Goal: Transaction & Acquisition: Subscribe to service/newsletter

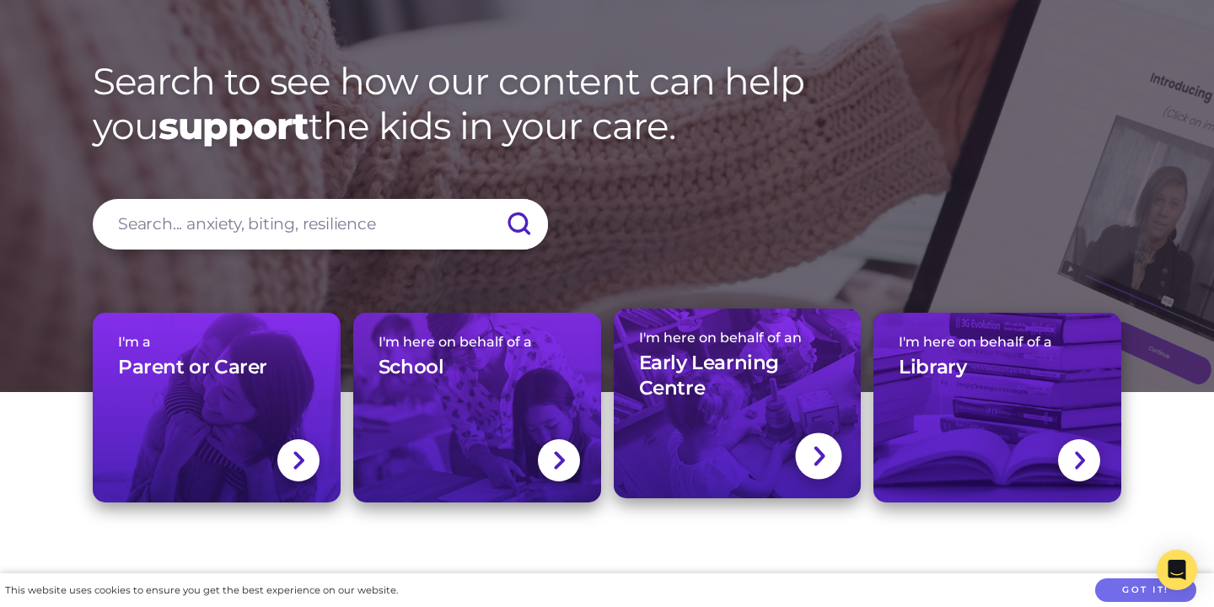
scroll to position [78, 0]
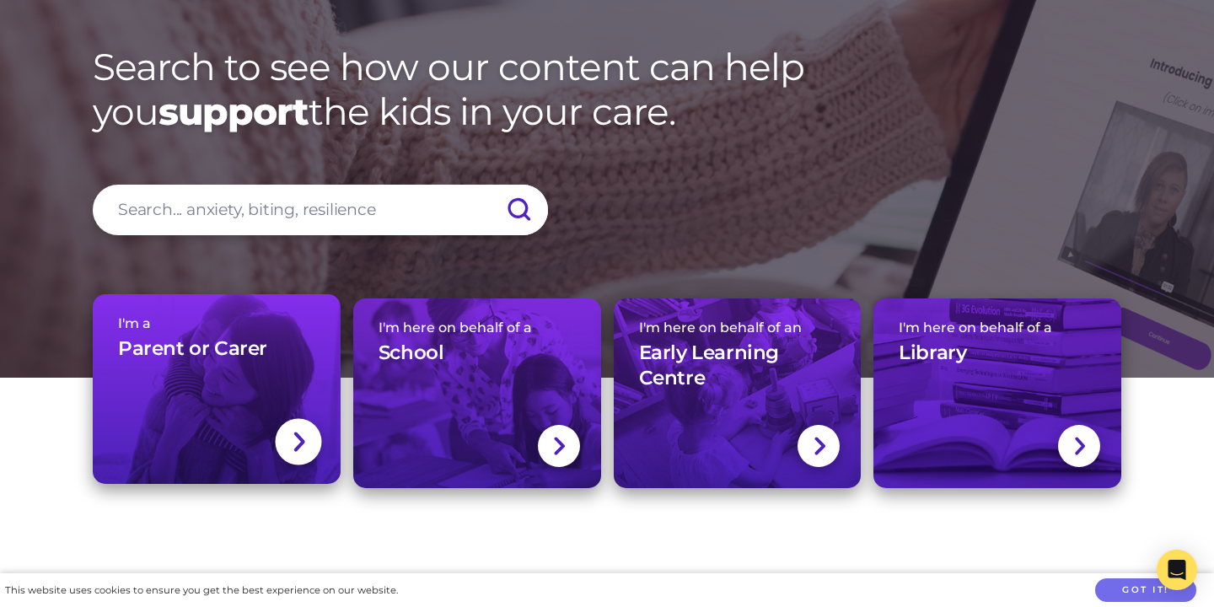
click at [296, 423] on div at bounding box center [298, 441] width 46 height 46
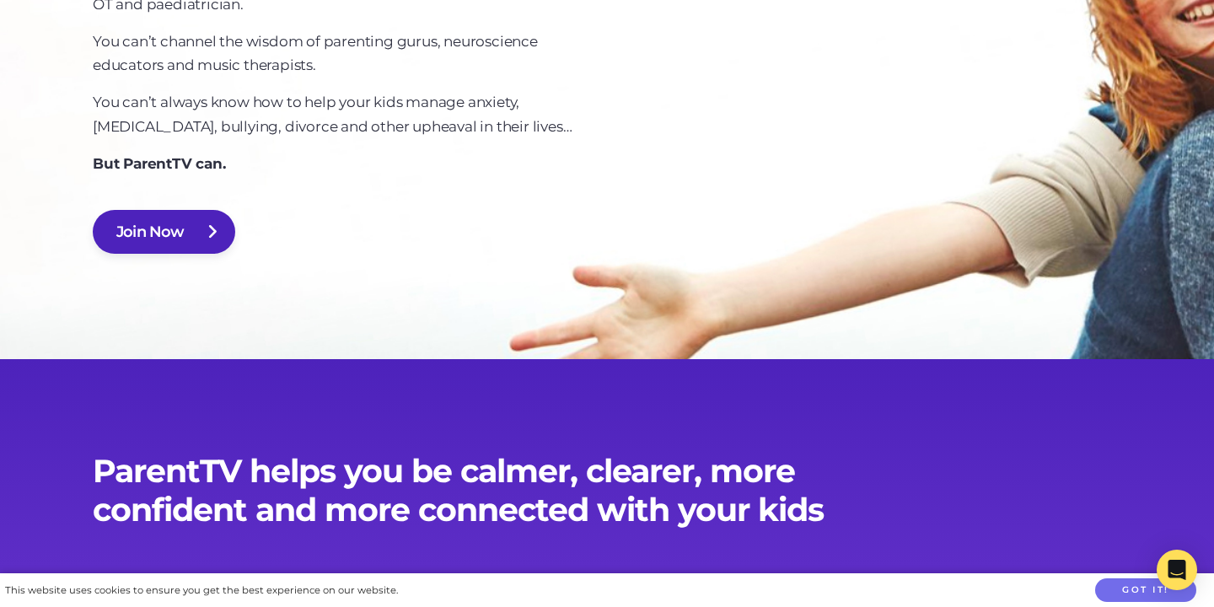
scroll to position [1282, 0]
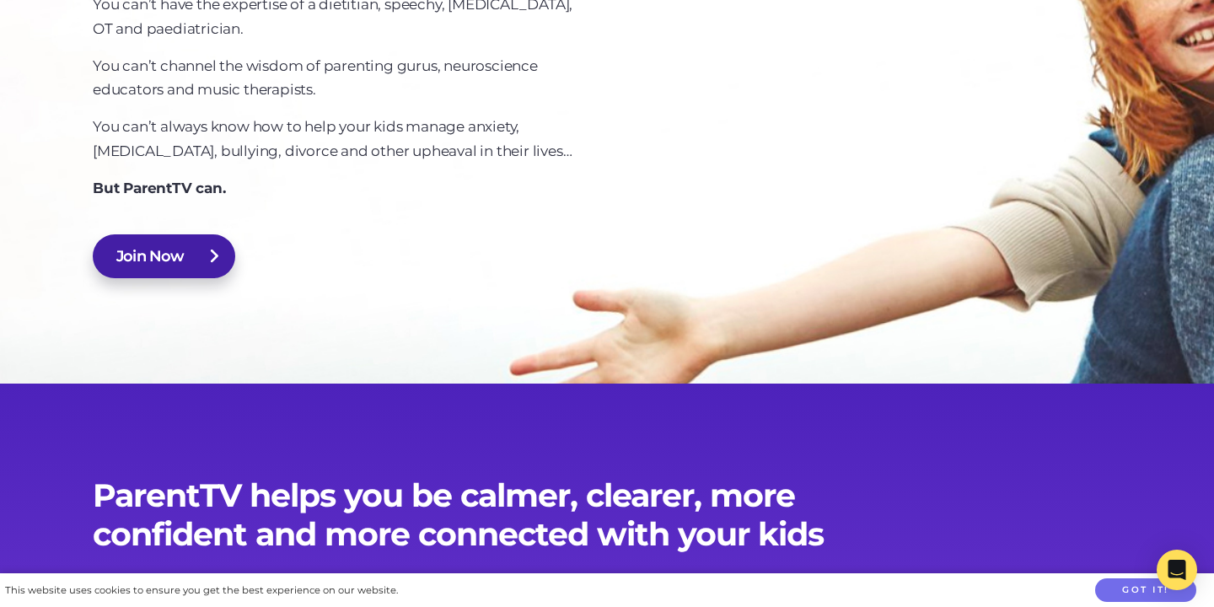
click at [148, 259] on link "Join Now" at bounding box center [164, 256] width 143 height 44
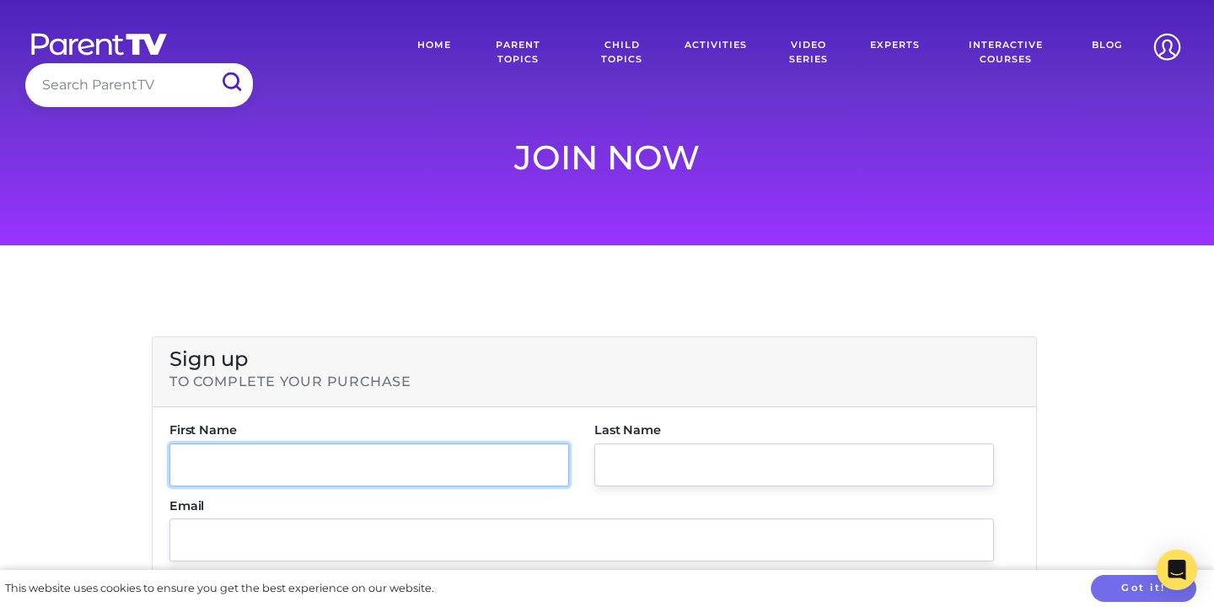
click at [228, 460] on input "text" at bounding box center [370, 465] width 400 height 43
type input "[PERSON_NAME]"
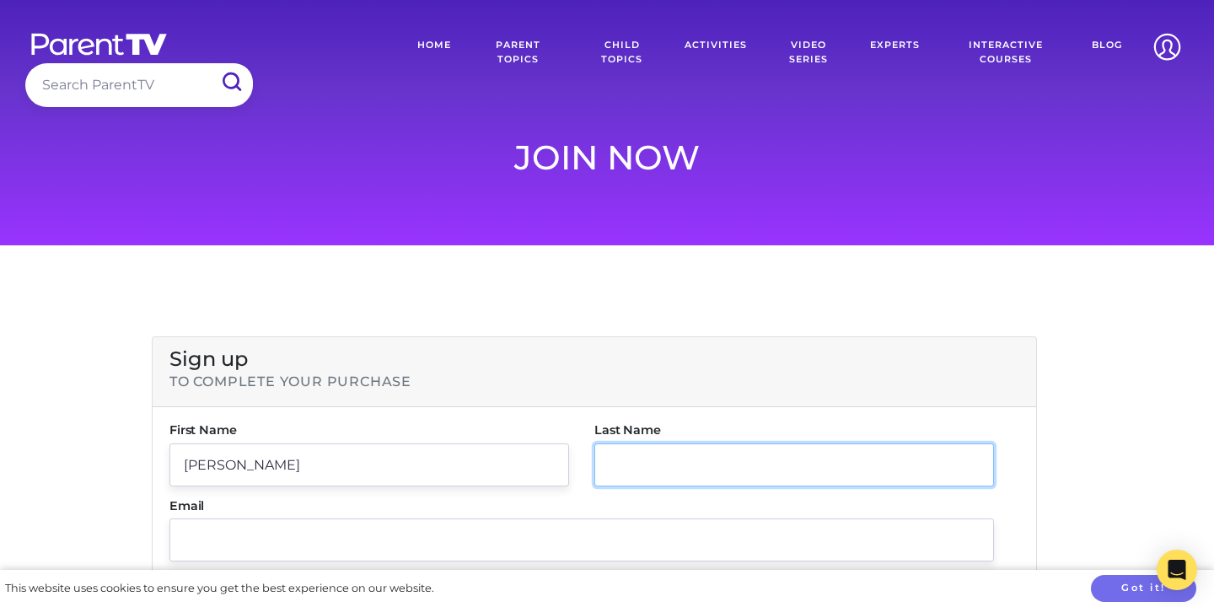
type input "[PERSON_NAME]"
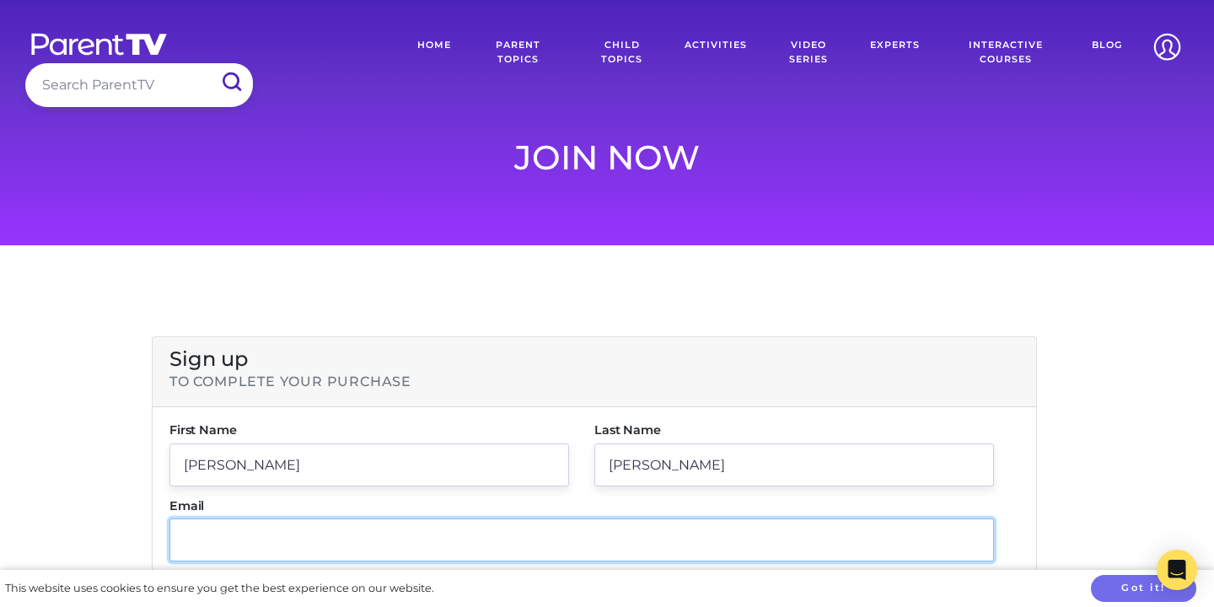
type input "[PERSON_NAME][EMAIL_ADDRESS][DOMAIN_NAME]"
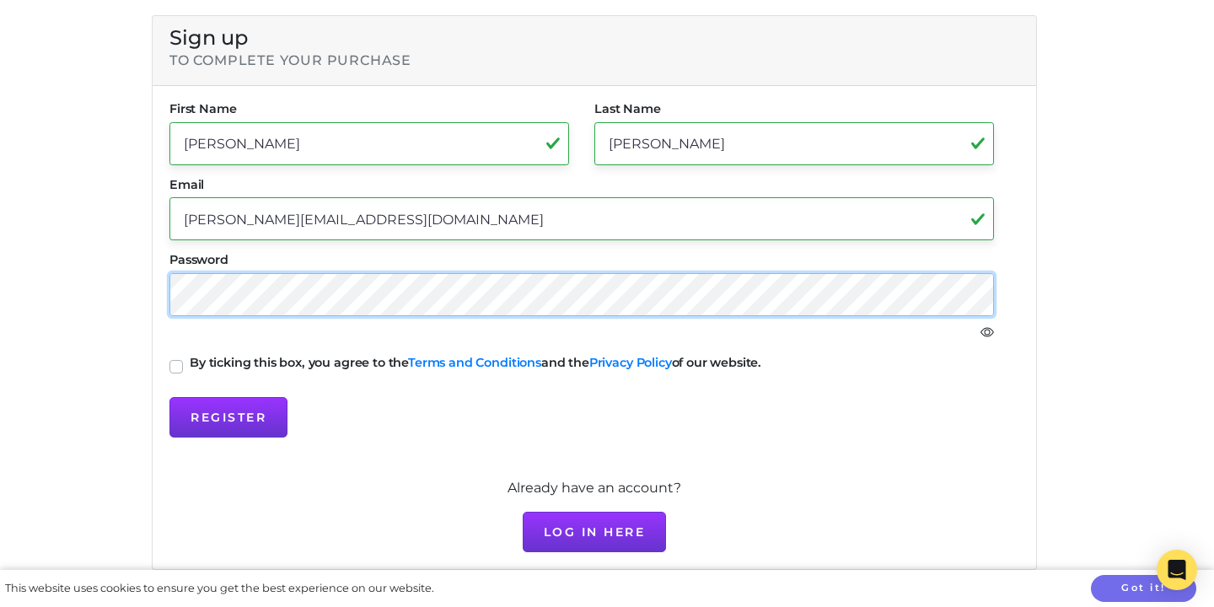
scroll to position [340, 0]
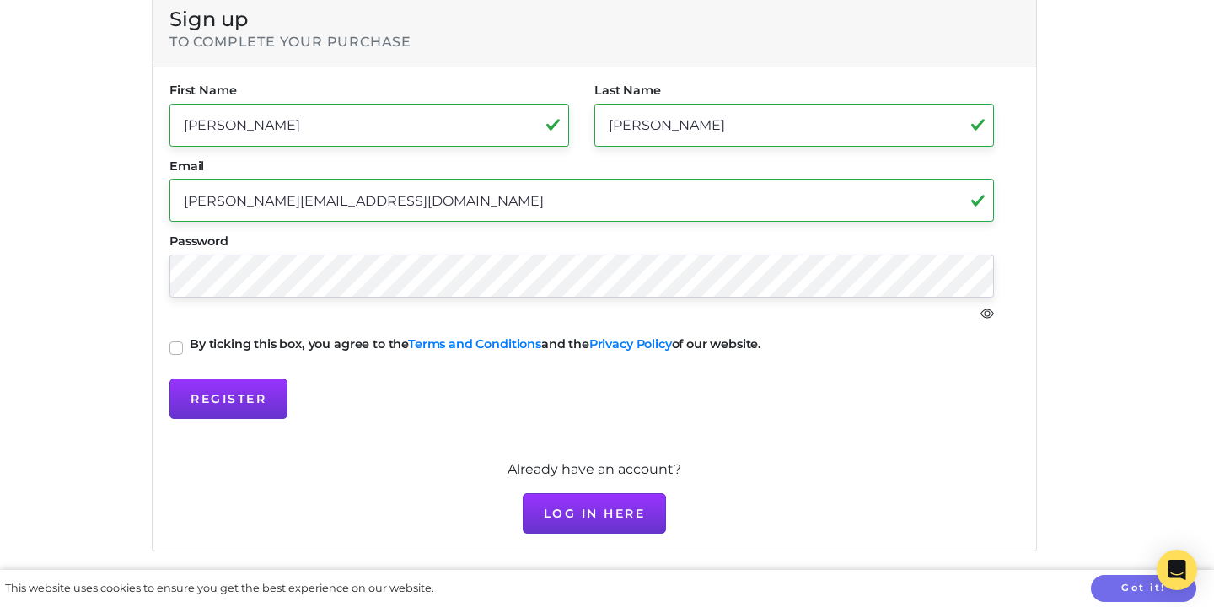
click at [190, 347] on label "By ticking this box, you agree to the Terms and Conditions and the Privacy Poli…" at bounding box center [476, 344] width 572 height 12
click at [180, 347] on input "By ticking this box, you agree to the Terms and Conditions and the Privacy Poli…" at bounding box center [176, 346] width 13 height 17
checkbox input "true"
click at [218, 402] on button "Register" at bounding box center [229, 399] width 118 height 40
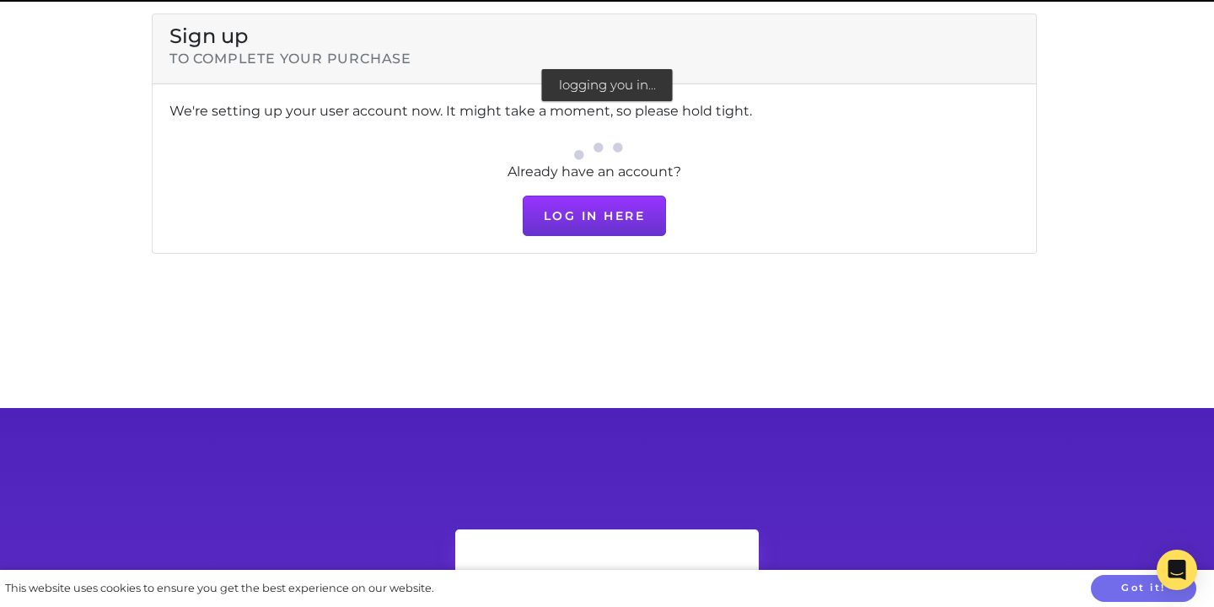
scroll to position [0, 0]
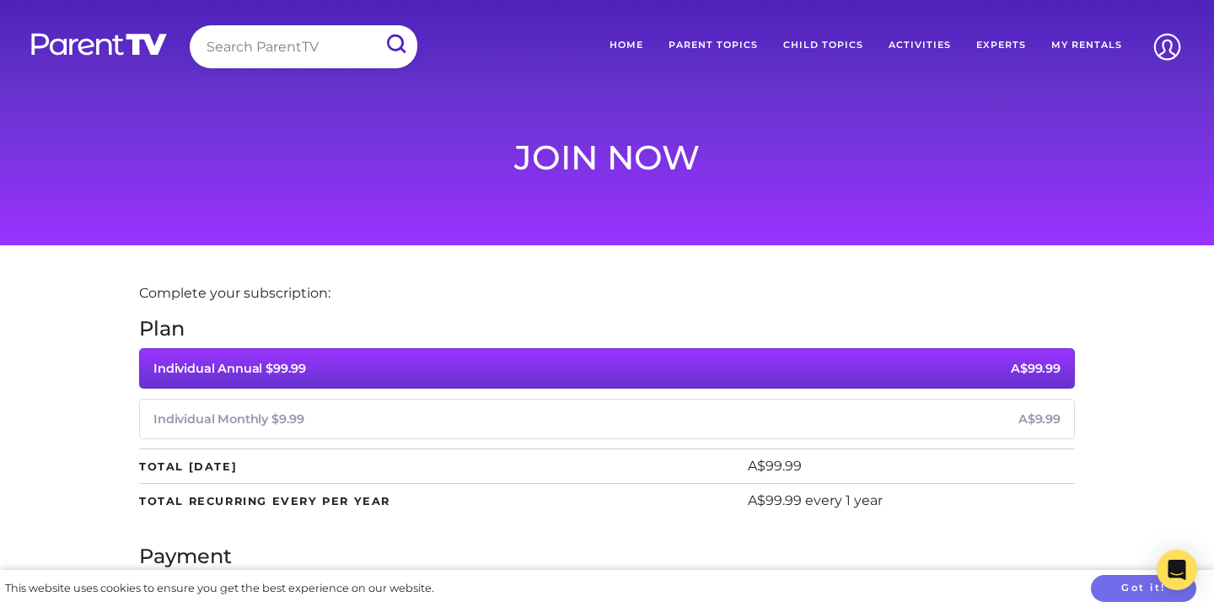
click at [662, 427] on label "Individual Monthly $9.99 A$9.99" at bounding box center [607, 419] width 936 height 40
click at [0, 0] on input "Individual Monthly $9.99 A$9.99" at bounding box center [0, 0] width 0 height 0
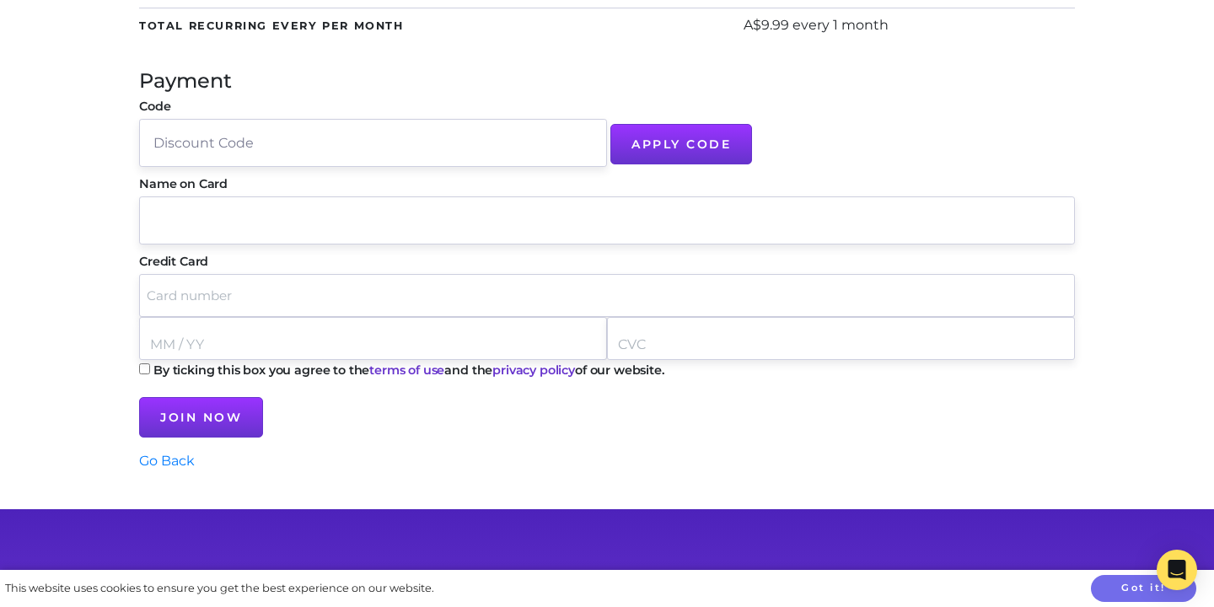
scroll to position [455, 0]
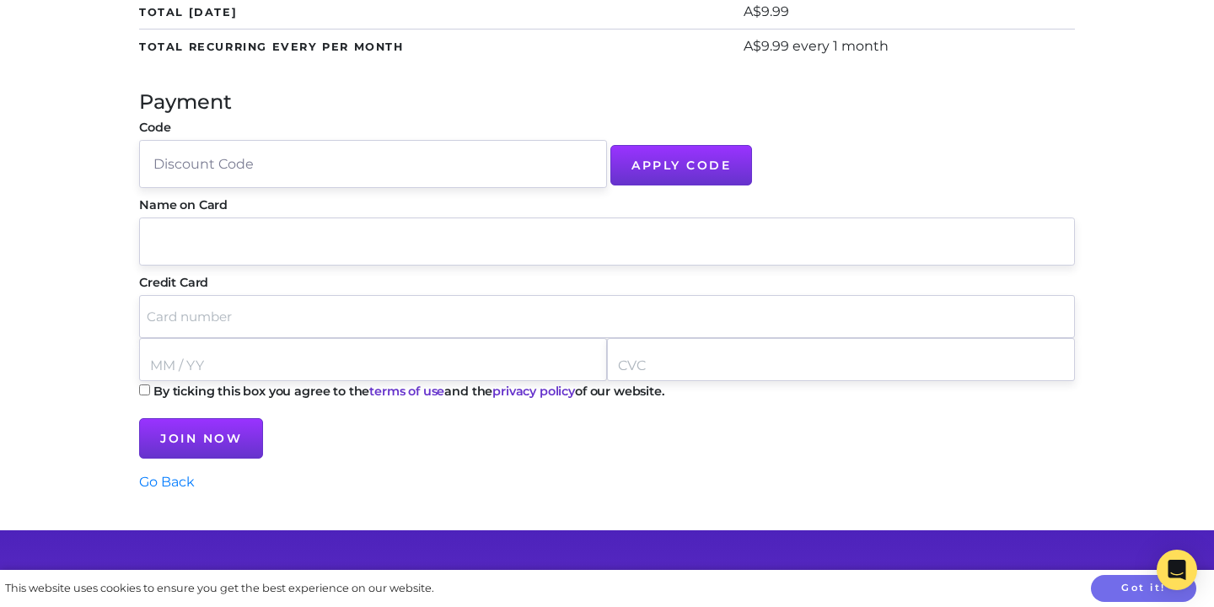
click at [186, 237] on input "Code" at bounding box center [607, 241] width 936 height 47
type input "a"
type input "[PERSON_NAME]"
click at [189, 318] on input "text" at bounding box center [608, 316] width 922 height 43
type input "[CREDIT_CARD_NUMBER]"
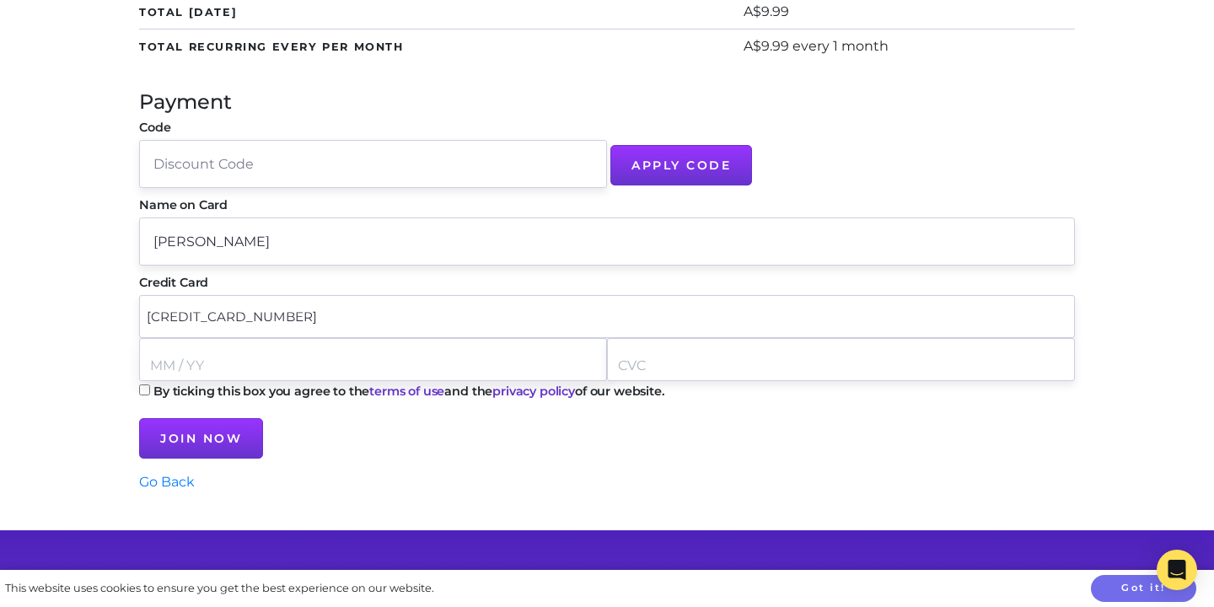
click at [191, 367] on input "text" at bounding box center [373, 365] width 446 height 43
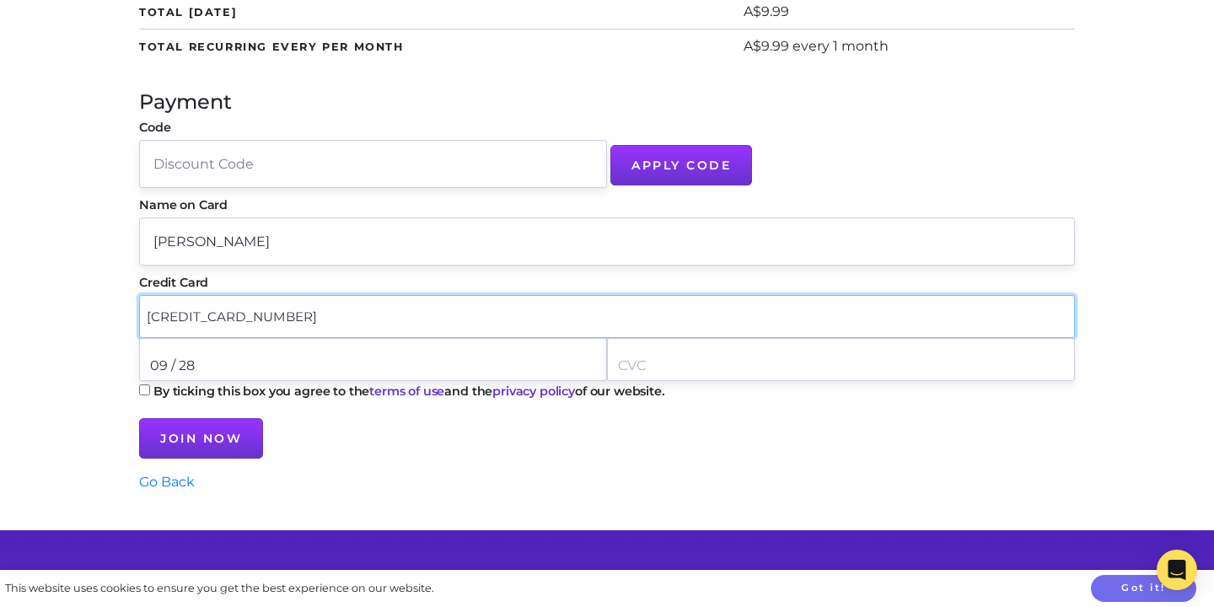
type input "09 / 28"
click at [54, 423] on div "Complete your subscription: Plan Individual Annual $99.99 A$99.99 Individual Mo…" at bounding box center [607, 161] width 1214 height 740
click at [666, 369] on input "text" at bounding box center [841, 365] width 446 height 43
type input "451"
click at [545, 467] on form "Complete your subscription: Plan Individual Annual $99.99 A$99.99 Individual Mo…" at bounding box center [607, 161] width 936 height 664
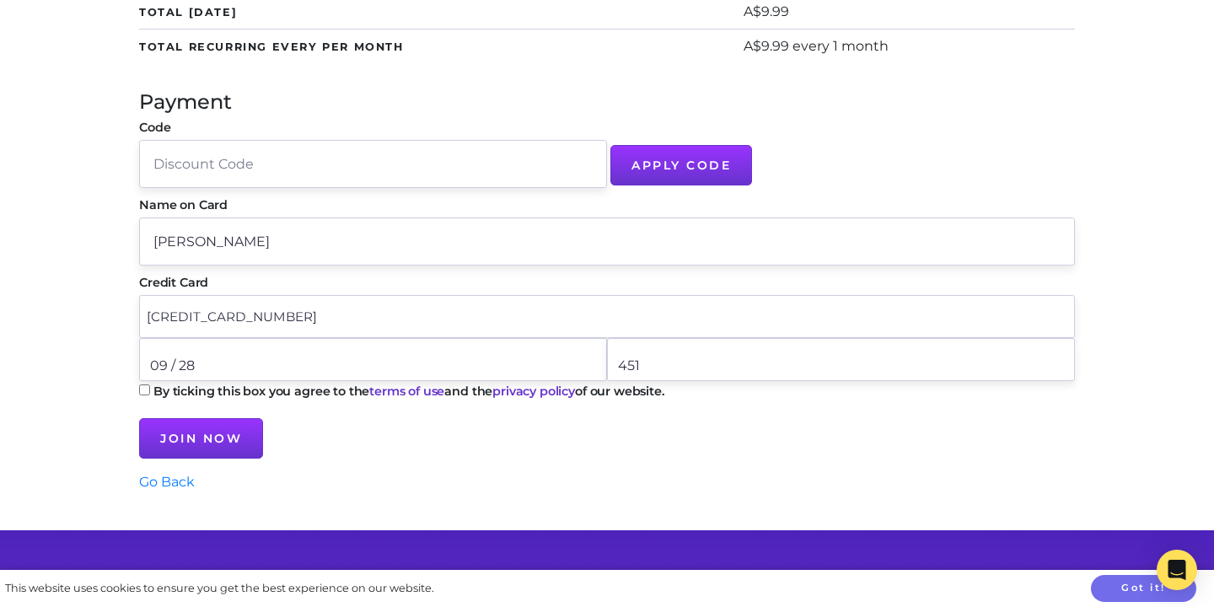
click at [144, 391] on input "By ticking this box you agree to the terms of use and the privacy policy of our…" at bounding box center [144, 390] width 11 height 11
checkbox input "true"
click at [186, 445] on input "Join Now" at bounding box center [201, 438] width 124 height 40
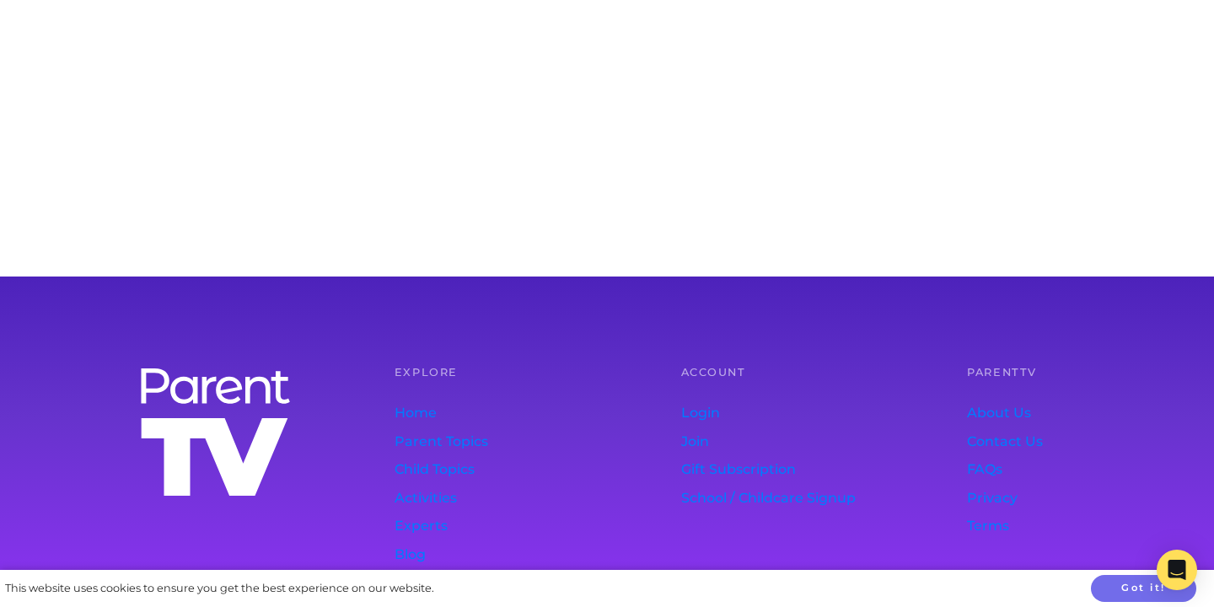
scroll to position [495, 0]
